Goal: Use online tool/utility: Utilize a website feature to perform a specific function

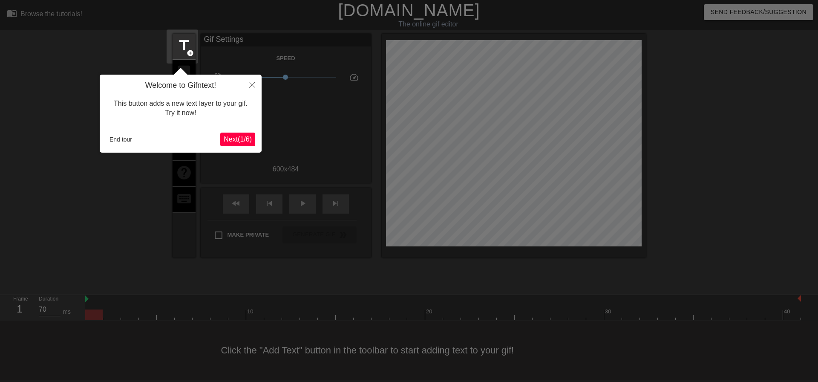
scroll to position [0, 2]
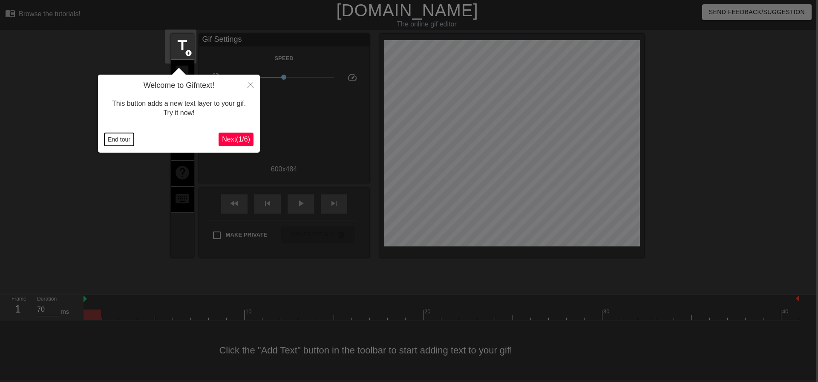
click at [119, 138] on button "End tour" at bounding box center [118, 139] width 29 height 13
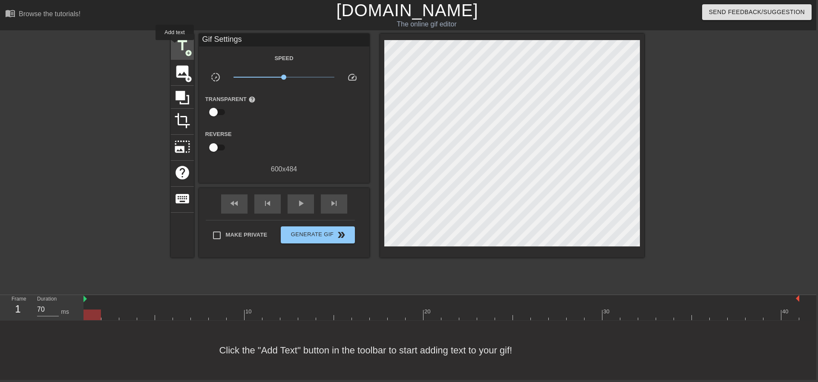
click at [175, 46] on span "title" at bounding box center [182, 45] width 16 height 16
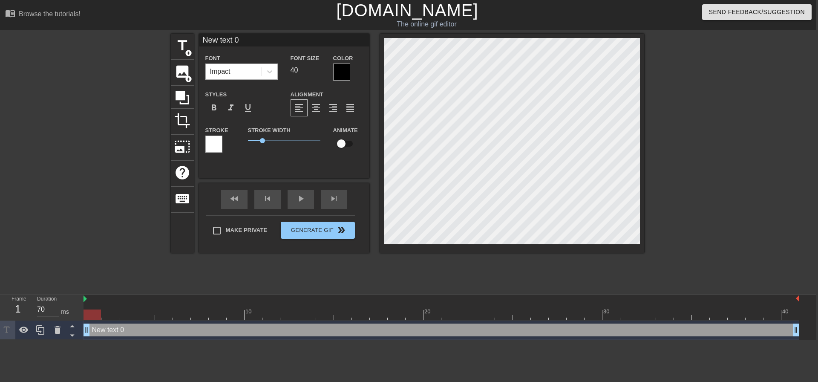
click at [256, 68] on div "Impact" at bounding box center [234, 71] width 56 height 15
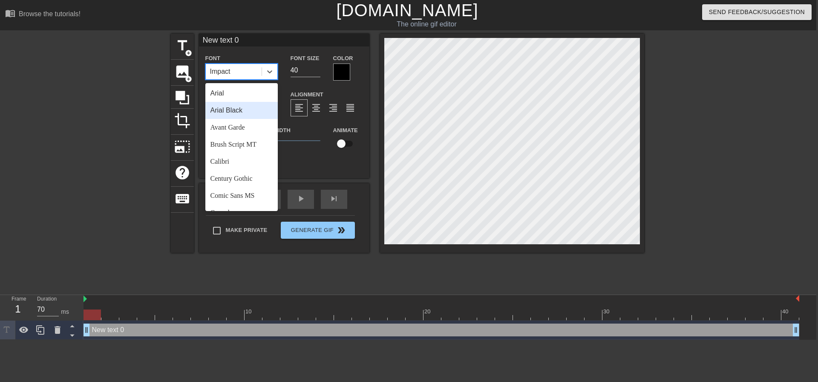
click at [253, 108] on div "Arial Black" at bounding box center [241, 110] width 72 height 17
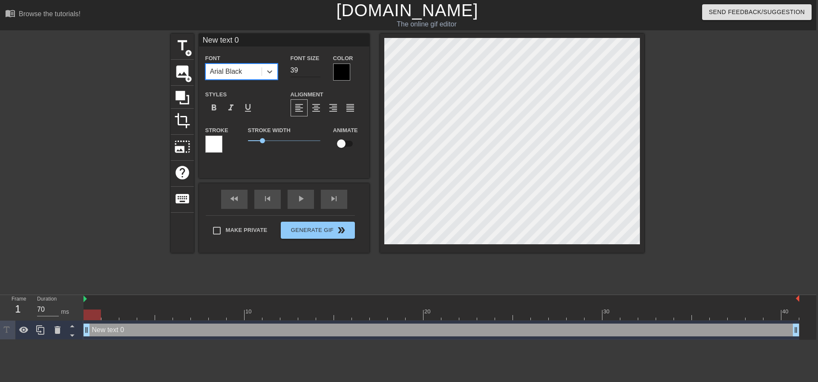
click at [315, 70] on input "39" at bounding box center [306, 70] width 30 height 14
click at [307, 68] on input "39" at bounding box center [306, 70] width 30 height 14
type input "20"
click at [320, 103] on span "format_align_center" at bounding box center [316, 108] width 10 height 10
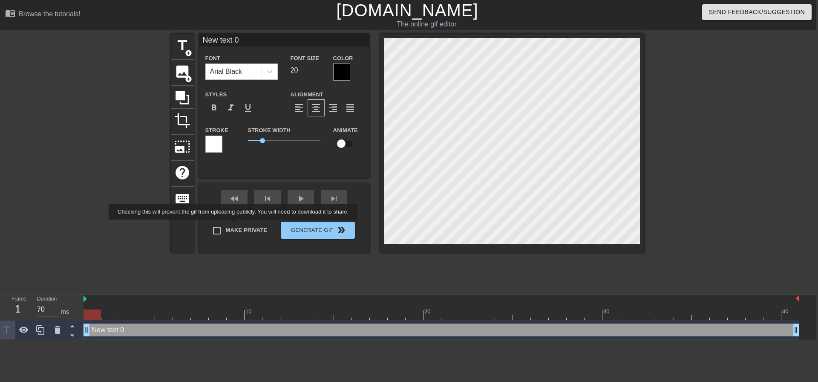
click at [235, 225] on label "Make Private" at bounding box center [238, 231] width 60 height 18
click at [226, 225] on input "Make Private" at bounding box center [217, 231] width 18 height 18
checkbox input "true"
click at [316, 67] on input "21" at bounding box center [306, 70] width 30 height 14
click at [316, 67] on input "22" at bounding box center [306, 70] width 30 height 14
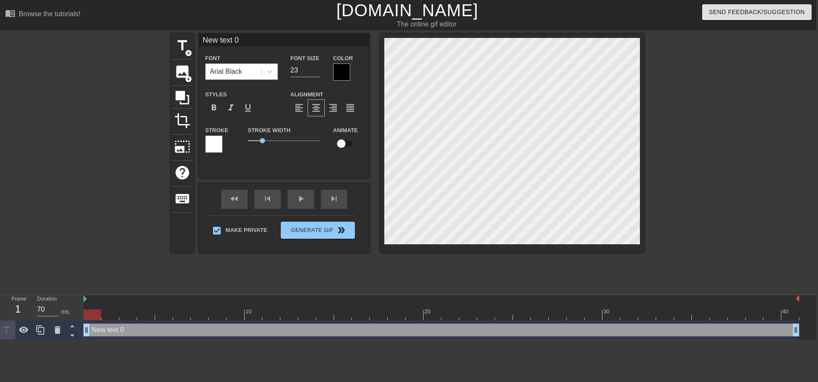
type input "23"
click at [316, 67] on input "23" at bounding box center [306, 70] width 30 height 14
